Goal: Use online tool/utility: Utilize a website feature to perform a specific function

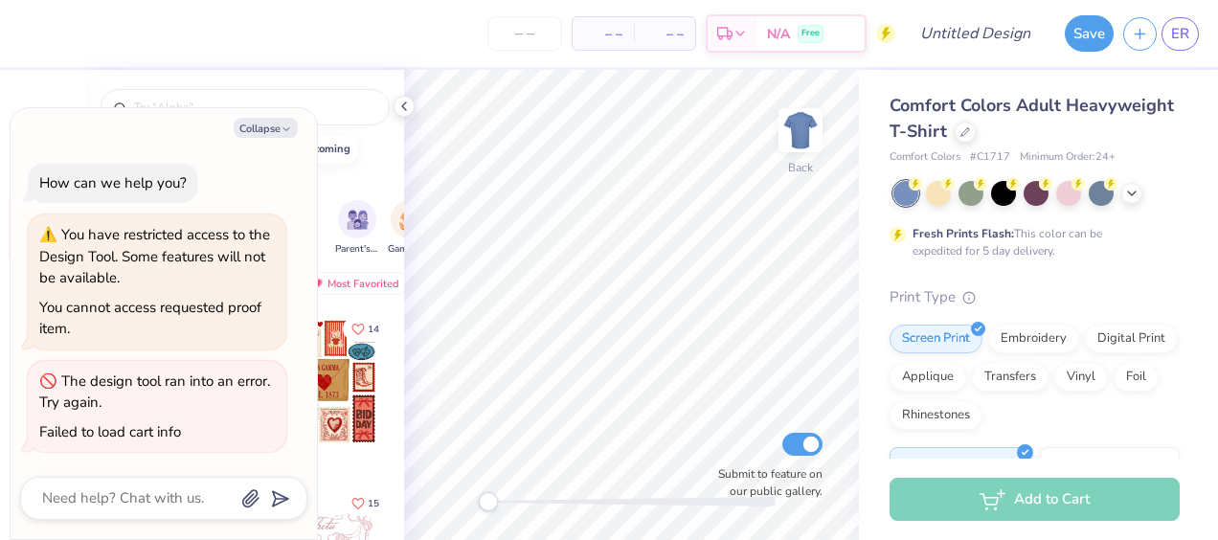
type textarea "x"
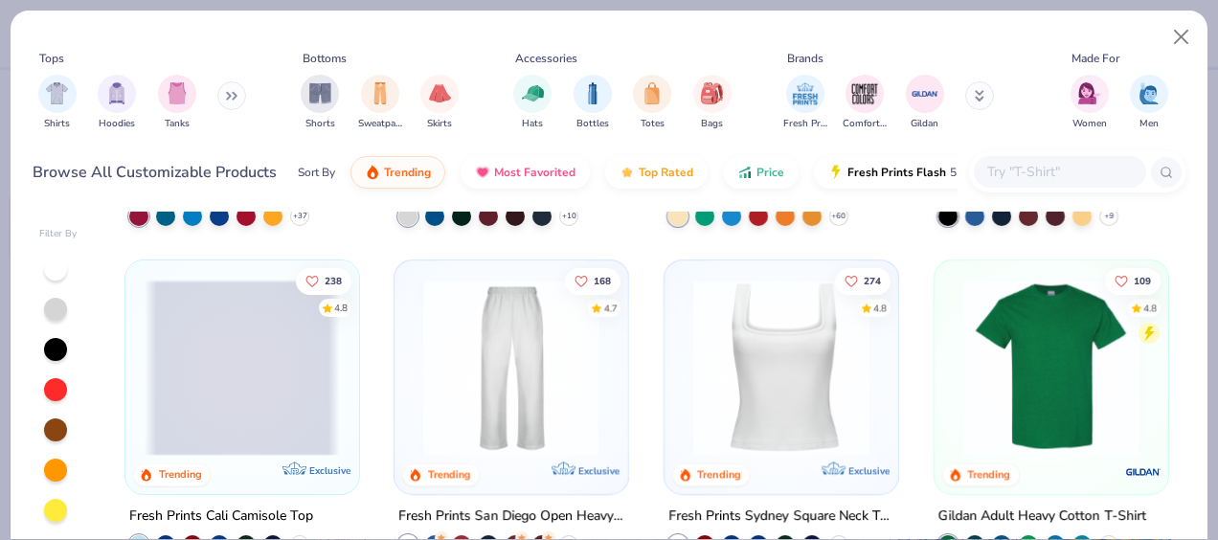
scroll to position [291, 0]
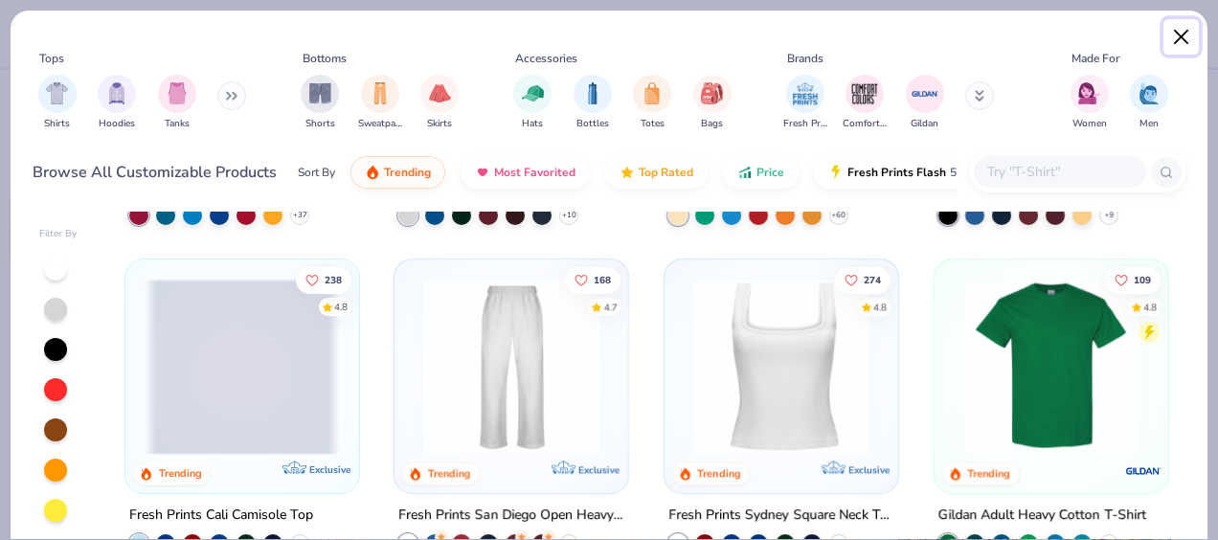
click at [1178, 33] on button "Close" at bounding box center [1181, 37] width 36 height 36
type textarea "x"
